Goal: Communication & Community: Answer question/provide support

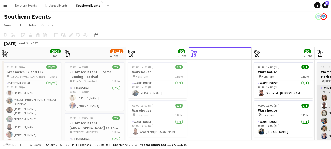
scroll to position [0, 126]
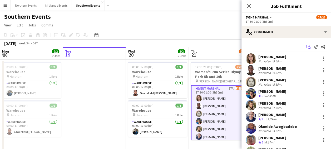
click at [305, 44] on app-icon "Start chat" at bounding box center [308, 46] width 7 height 7
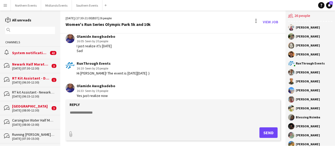
scroll to position [809, 0]
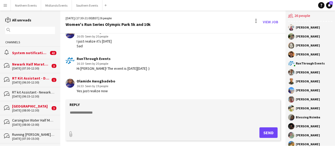
click at [99, 109] on form "Reply paperclip Send" at bounding box center [173, 119] width 215 height 41
click at [83, 6] on button "Southern Events Close" at bounding box center [87, 5] width 31 height 10
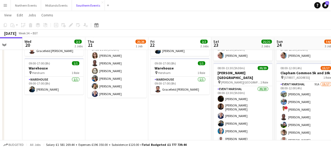
scroll to position [42, 0]
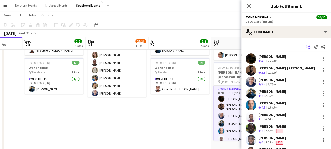
click at [307, 45] on icon "Start chat" at bounding box center [309, 47] width 4 height 4
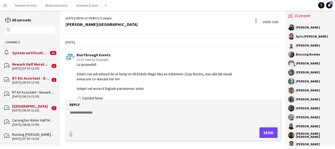
scroll to position [329, 0]
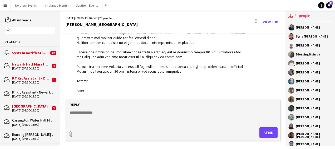
click at [99, 115] on textarea at bounding box center [174, 117] width 210 height 14
click at [92, 112] on textarea at bounding box center [174, 117] width 210 height 14
paste textarea "**********"
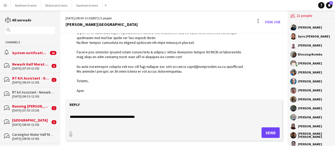
scroll to position [0, 0]
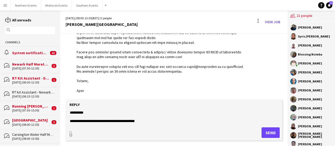
type textarea "**********"
click at [265, 132] on button "Send" at bounding box center [271, 132] width 18 height 11
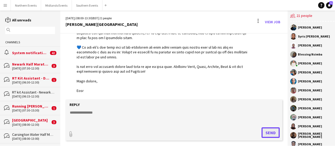
scroll to position [802, 0]
click at [171, 122] on textarea at bounding box center [174, 117] width 210 height 14
